Goal: Navigation & Orientation: Find specific page/section

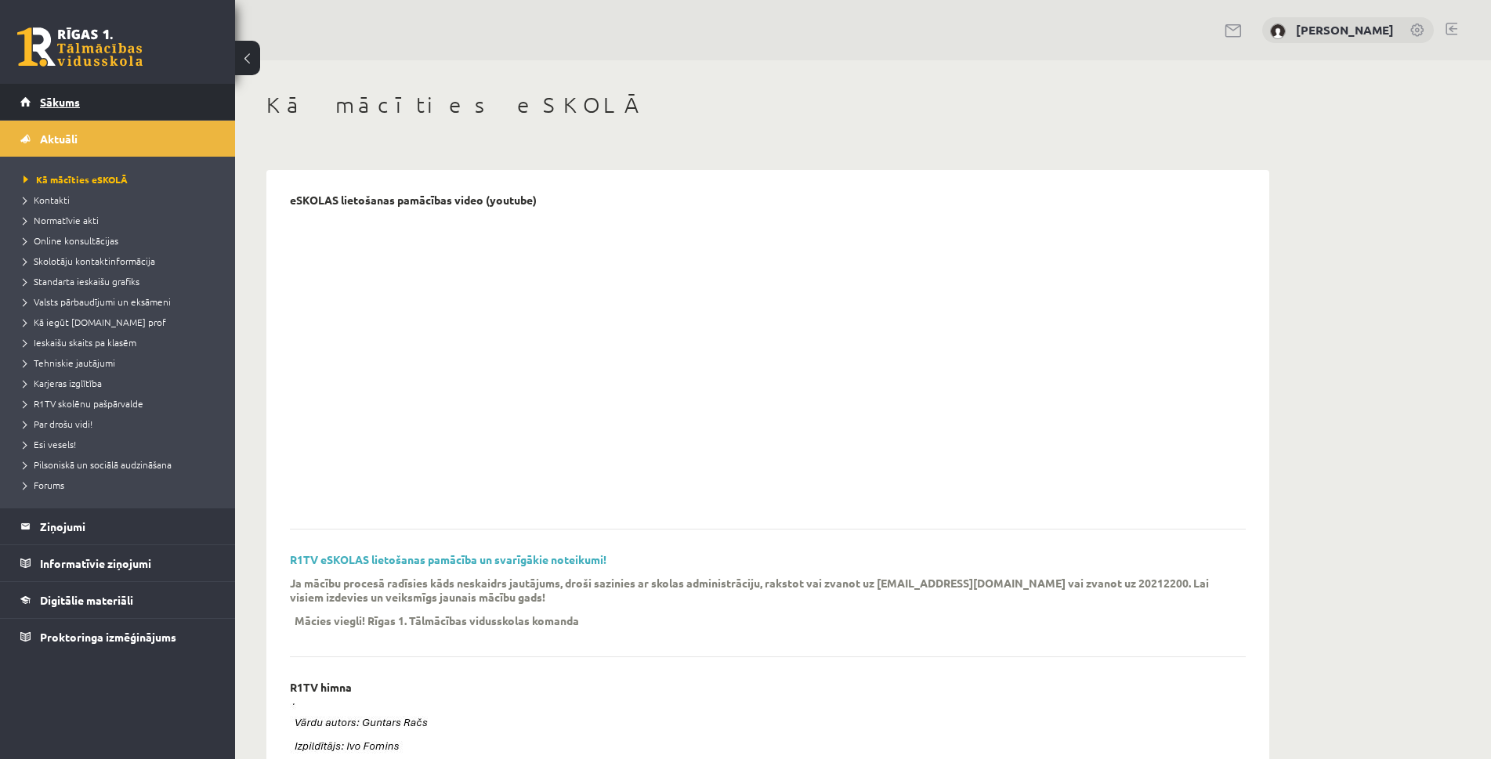
click at [71, 103] on span "Sākums" at bounding box center [60, 102] width 40 height 14
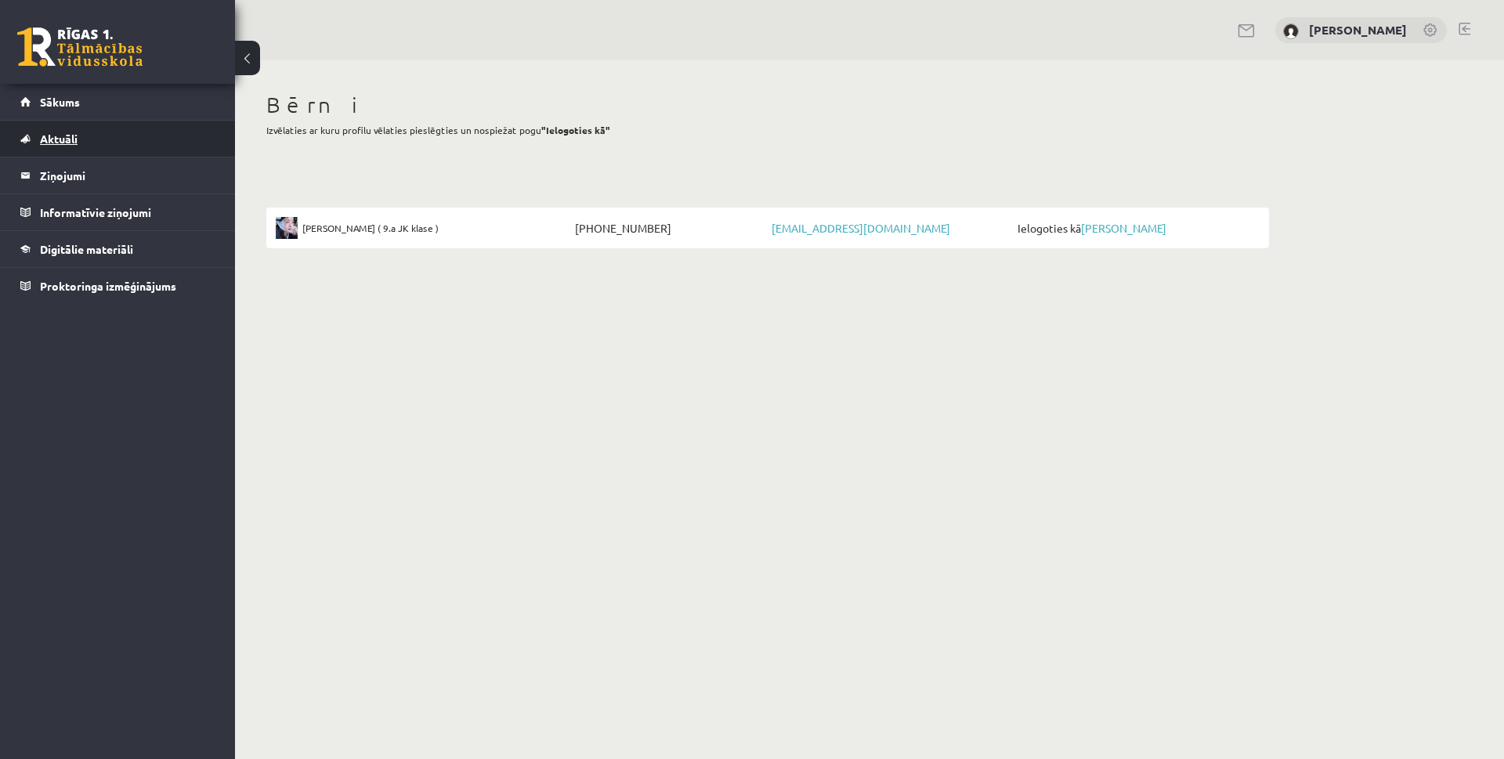
click at [53, 141] on span "Aktuāli" at bounding box center [59, 139] width 38 height 14
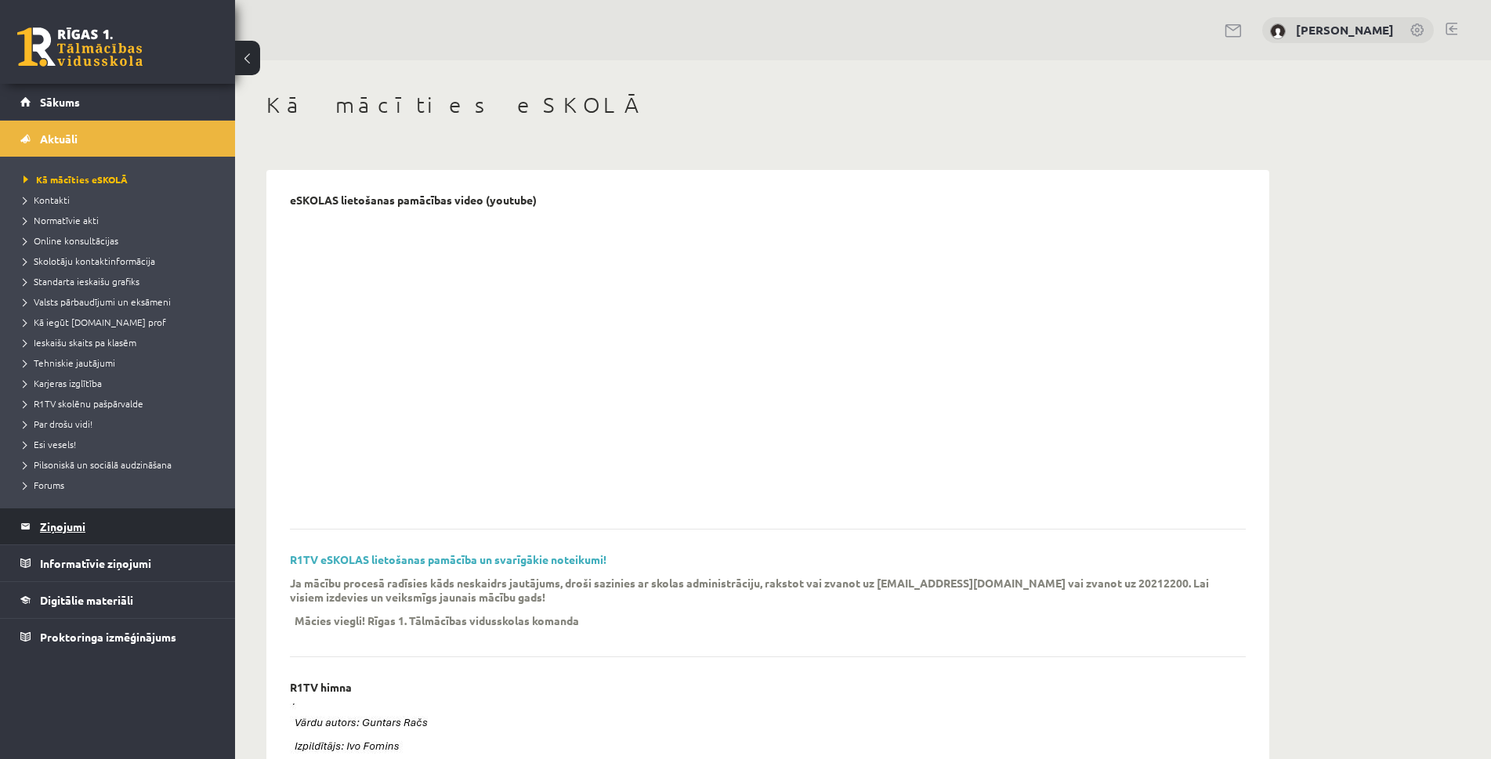
click at [62, 532] on legend "Ziņojumi 0" at bounding box center [127, 526] width 175 height 36
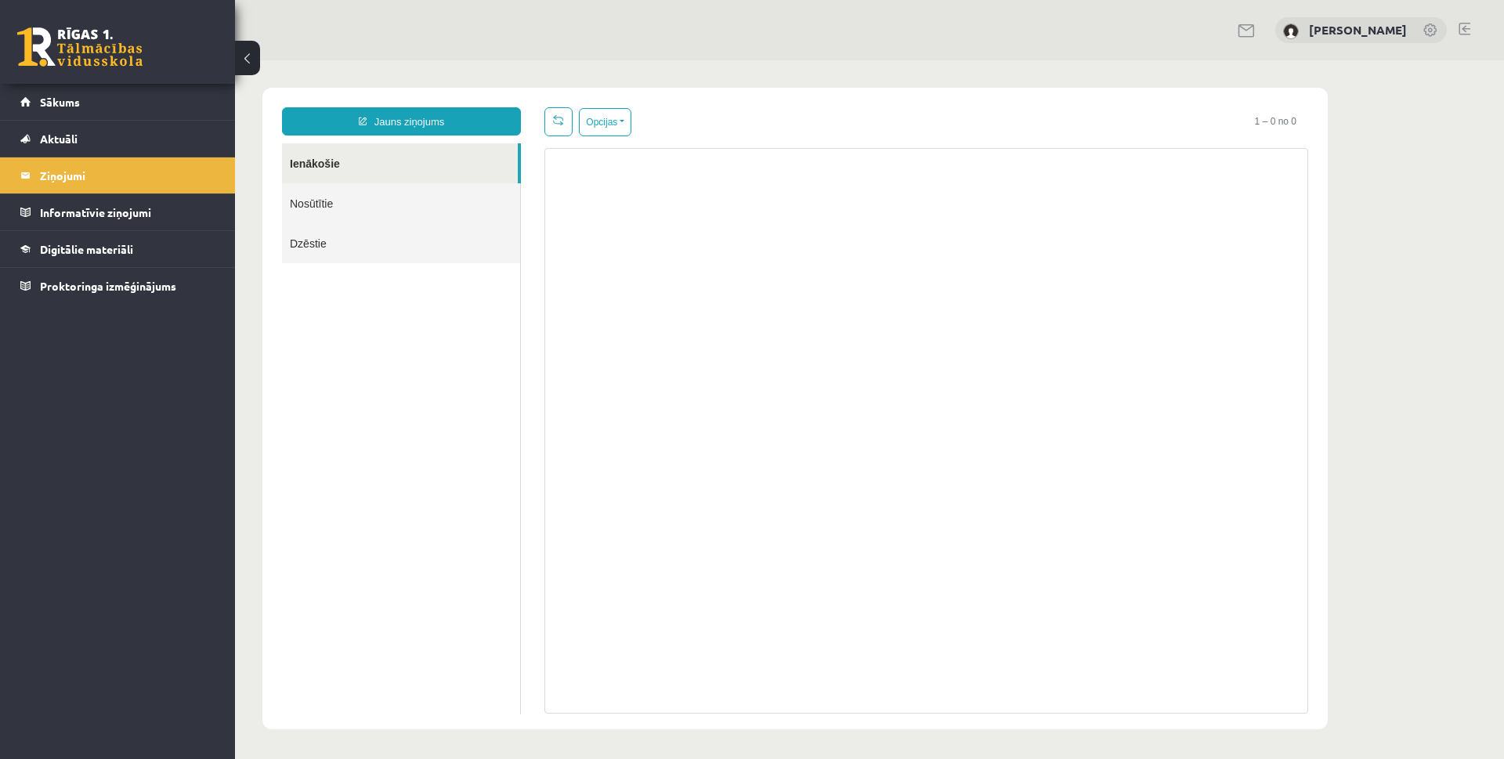
click at [303, 205] on link "Nosūtītie" at bounding box center [401, 203] width 238 height 40
click at [334, 166] on link "Ienākošie" at bounding box center [401, 163] width 238 height 40
click at [57, 102] on span "Sākums" at bounding box center [60, 102] width 40 height 14
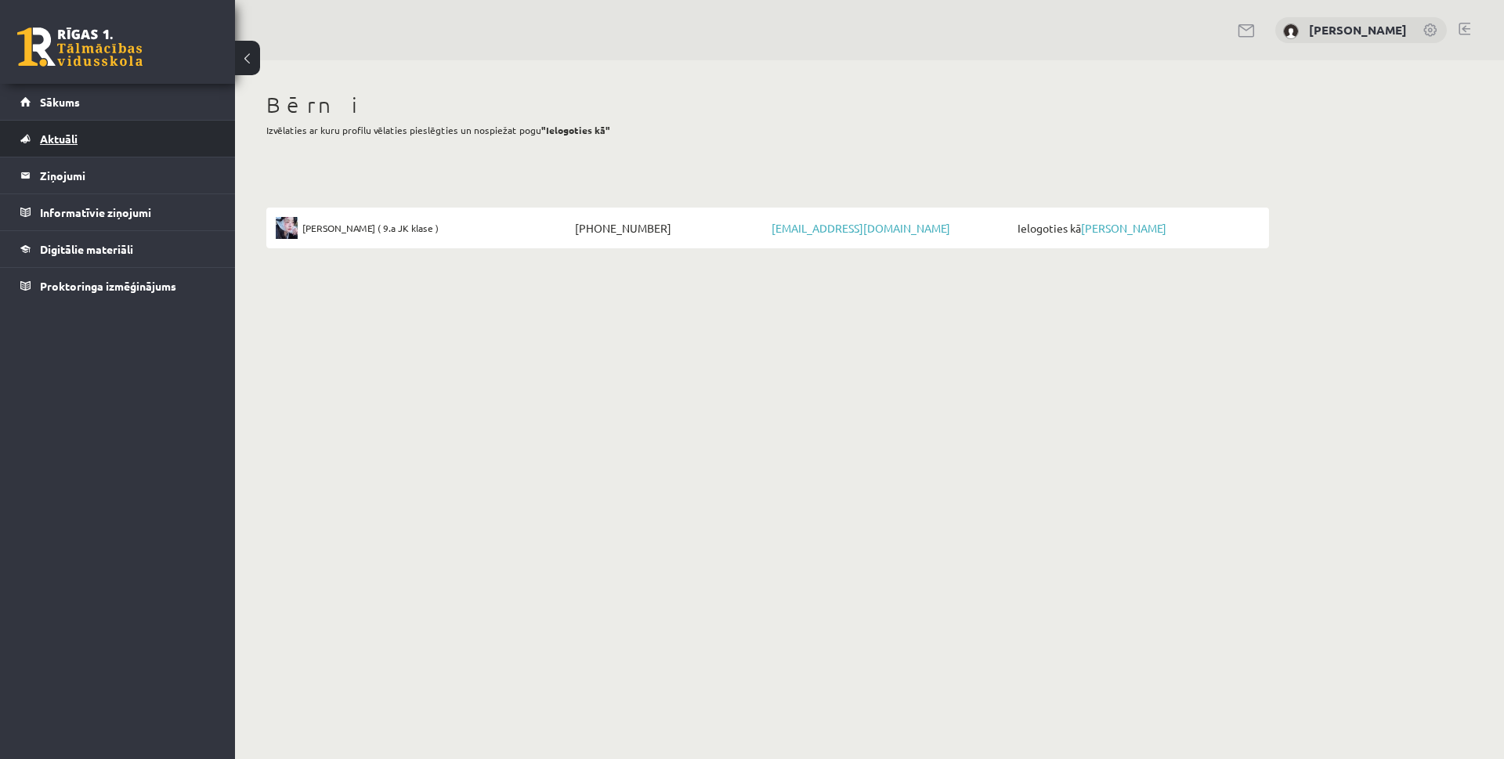
click at [65, 136] on span "Aktuāli" at bounding box center [59, 139] width 38 height 14
